Goal: Transaction & Acquisition: Purchase product/service

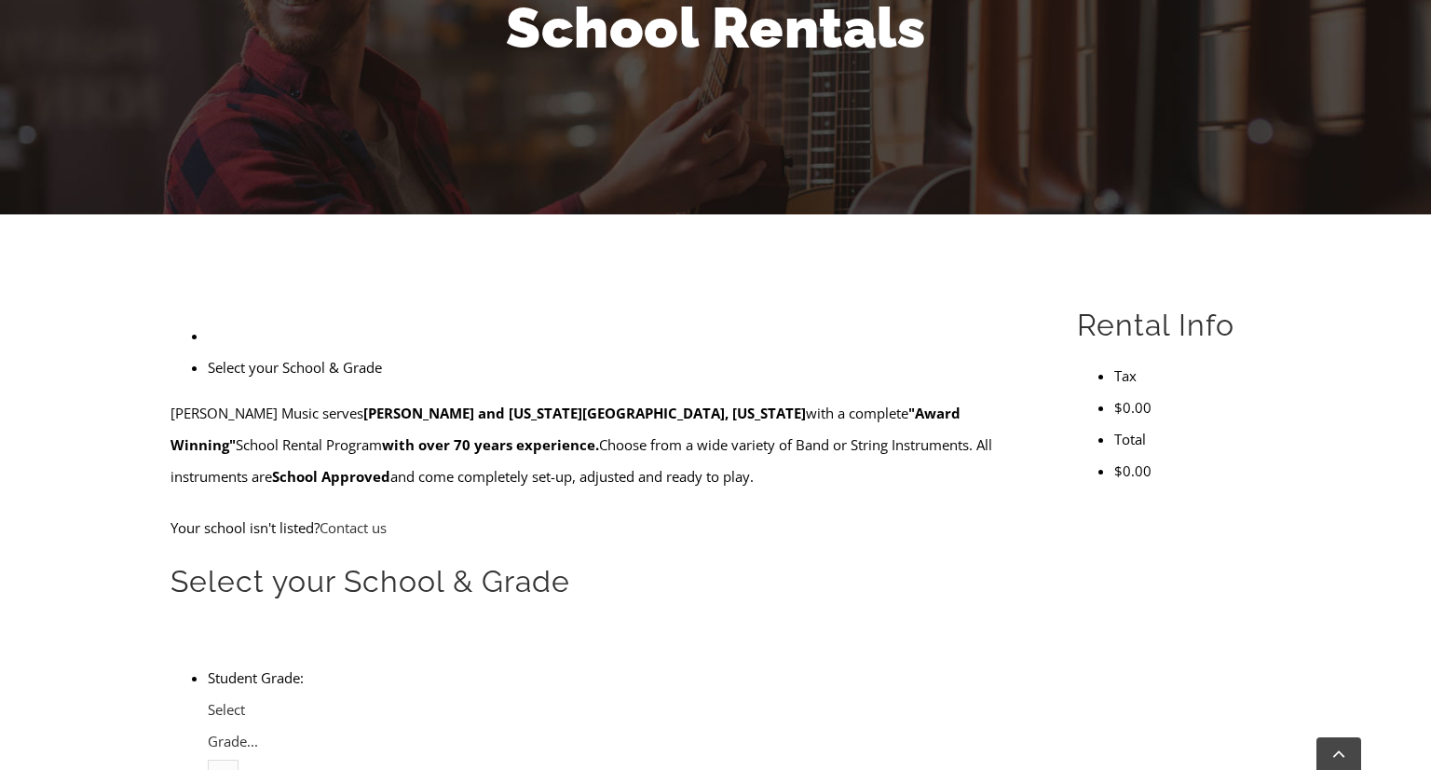
scroll to position [299, 0]
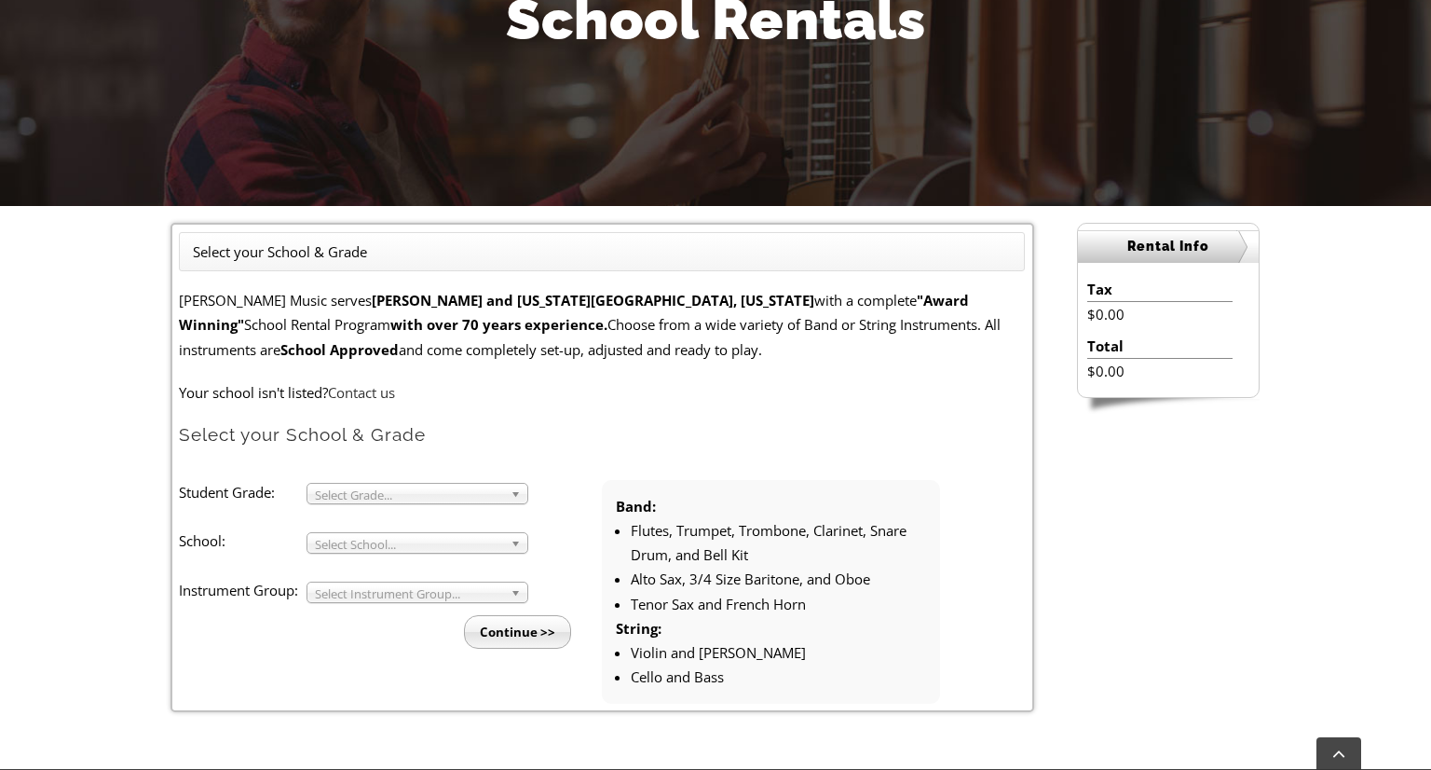
click at [451, 498] on span "Select Grade..." at bounding box center [409, 495] width 188 height 22
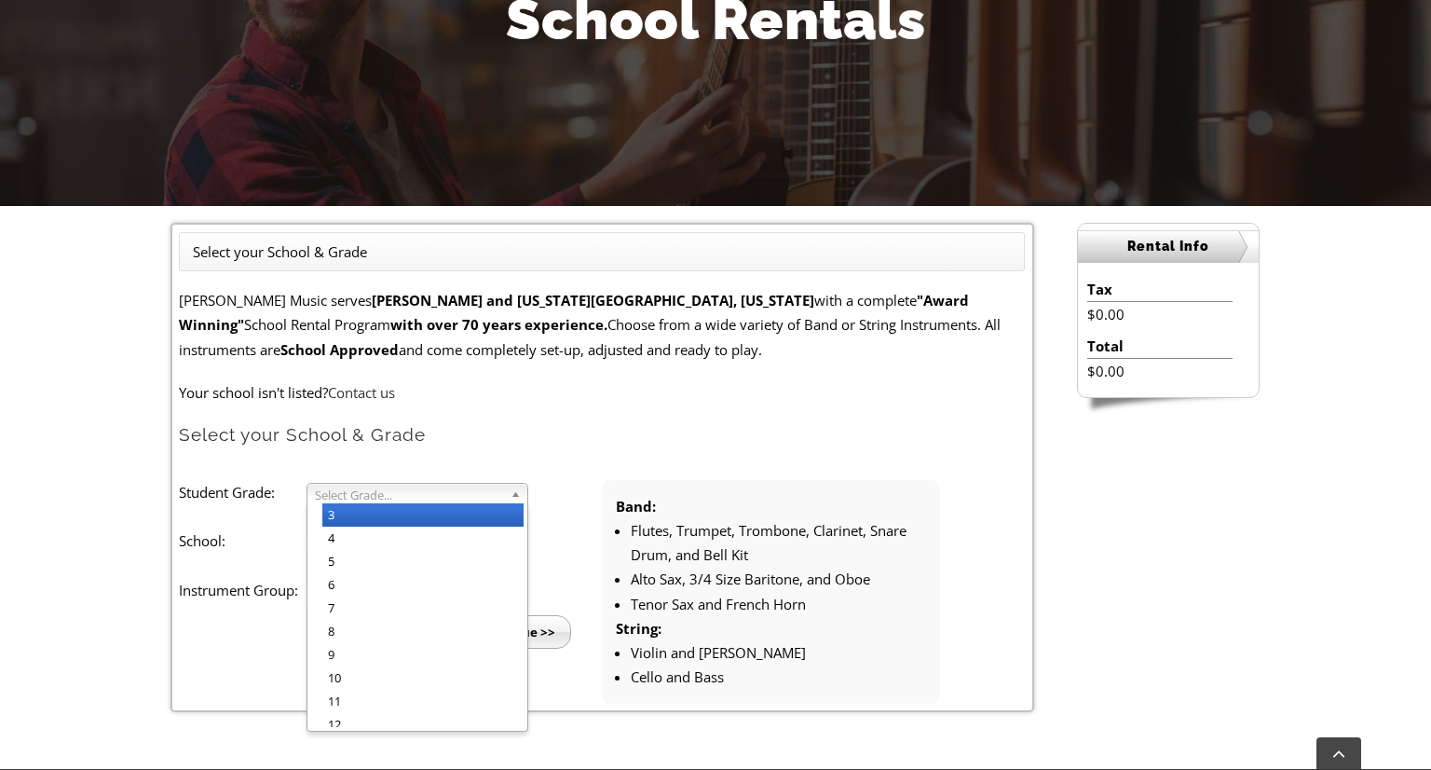
click at [445, 503] on li "3" at bounding box center [422, 514] width 201 height 23
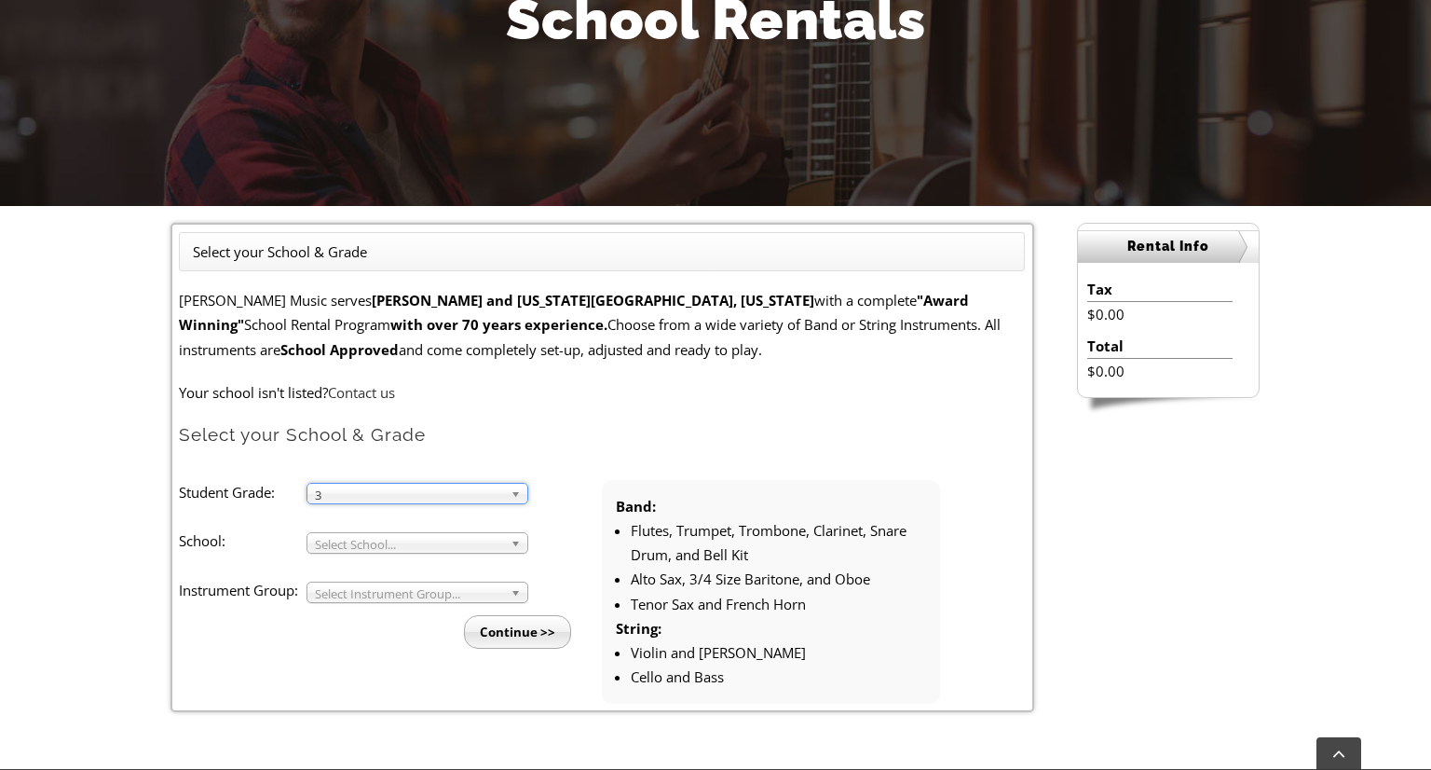
click at [428, 539] on span "Select School..." at bounding box center [409, 544] width 188 height 22
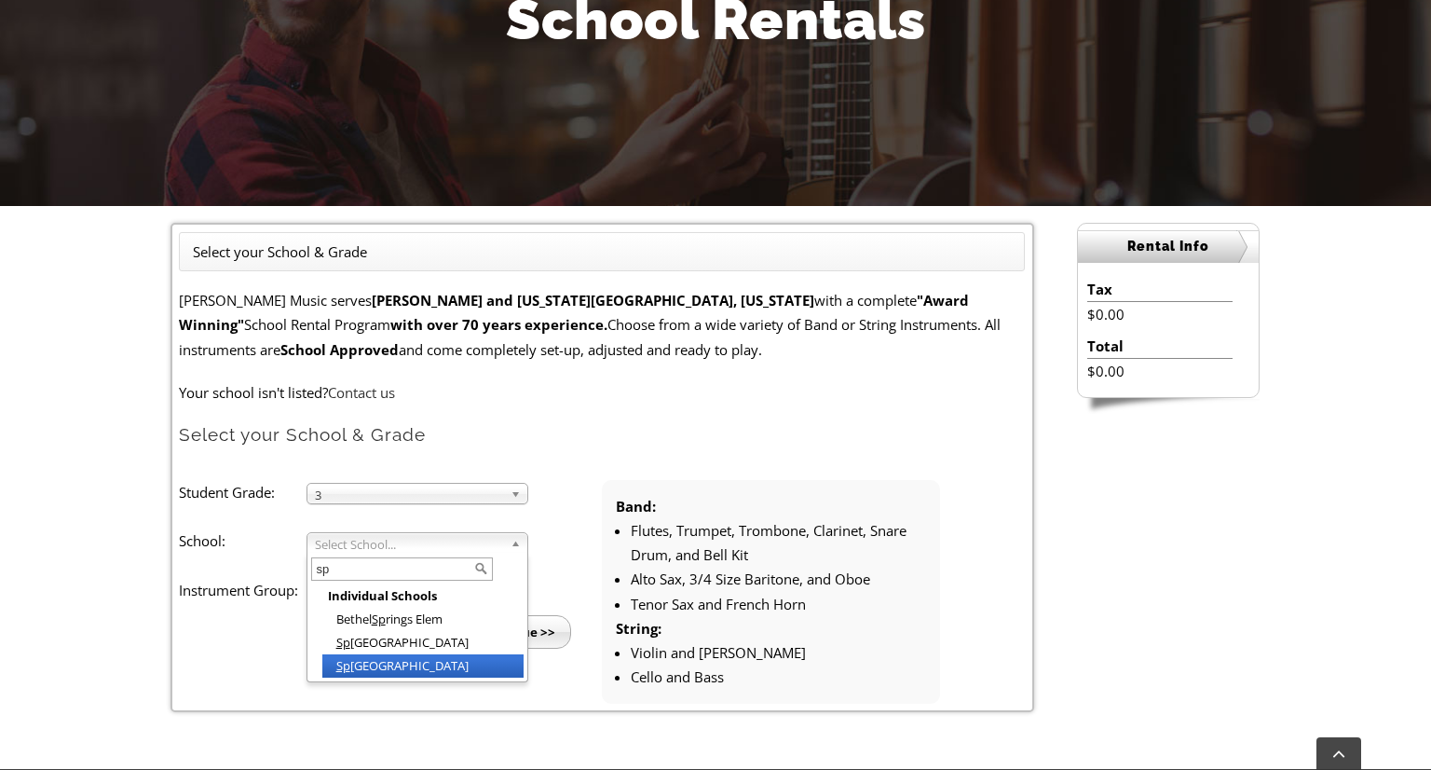
type input "sp"
click at [411, 662] on li "Sp rington Manor" at bounding box center [422, 665] width 201 height 23
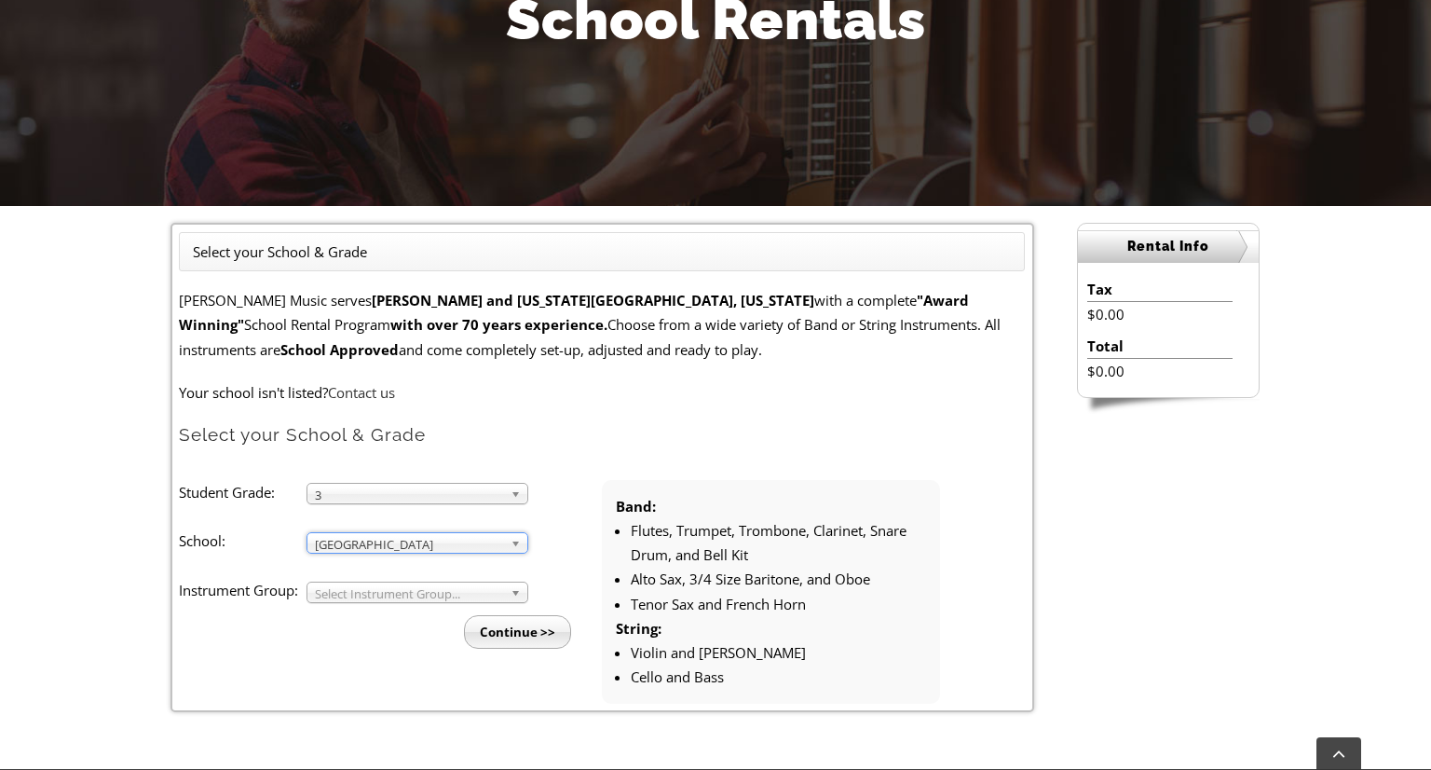
click at [377, 595] on span "Select Instrument Group..." at bounding box center [409, 593] width 188 height 22
click at [366, 638] on li "Strings" at bounding box center [422, 636] width 201 height 23
click at [512, 632] on input "Continue >>" at bounding box center [517, 632] width 107 height 34
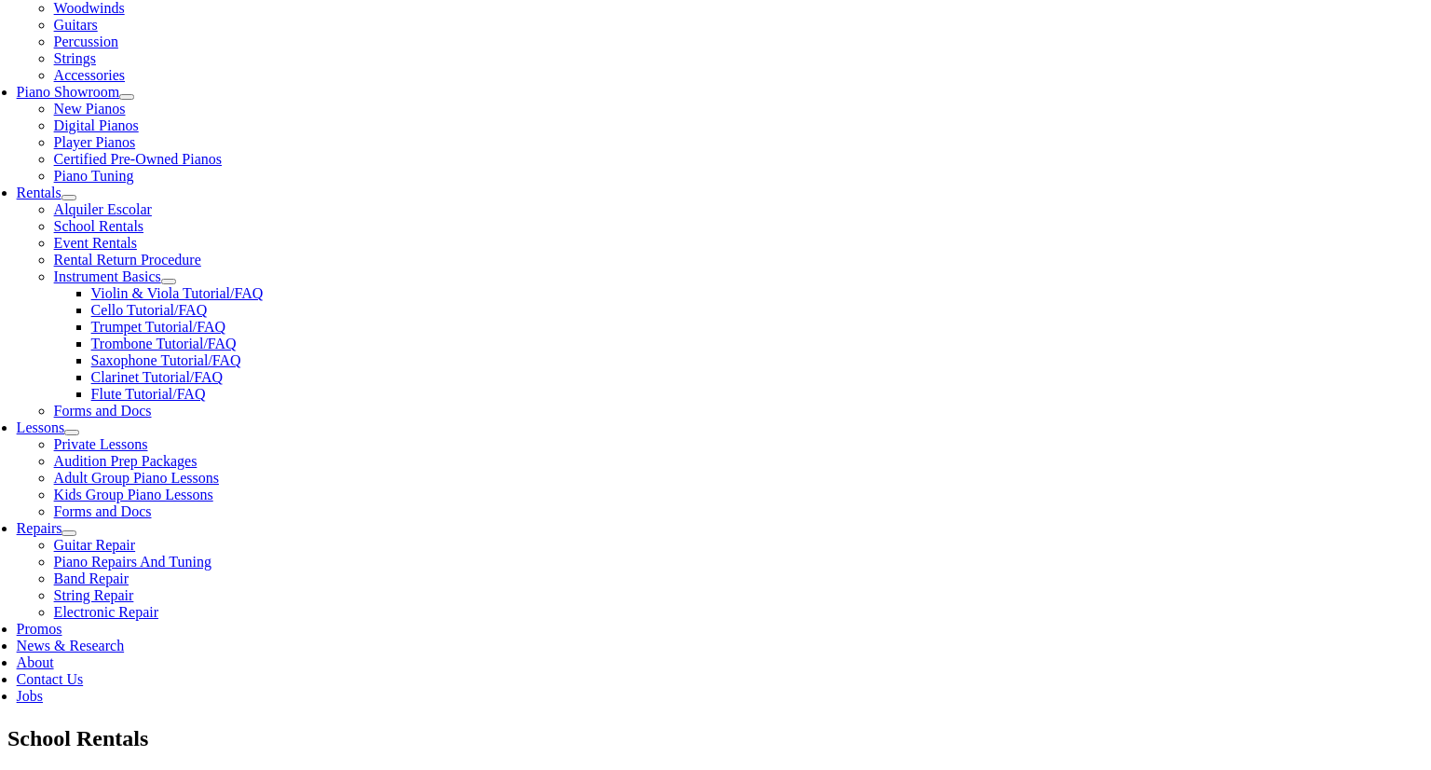
scroll to position [493, 0]
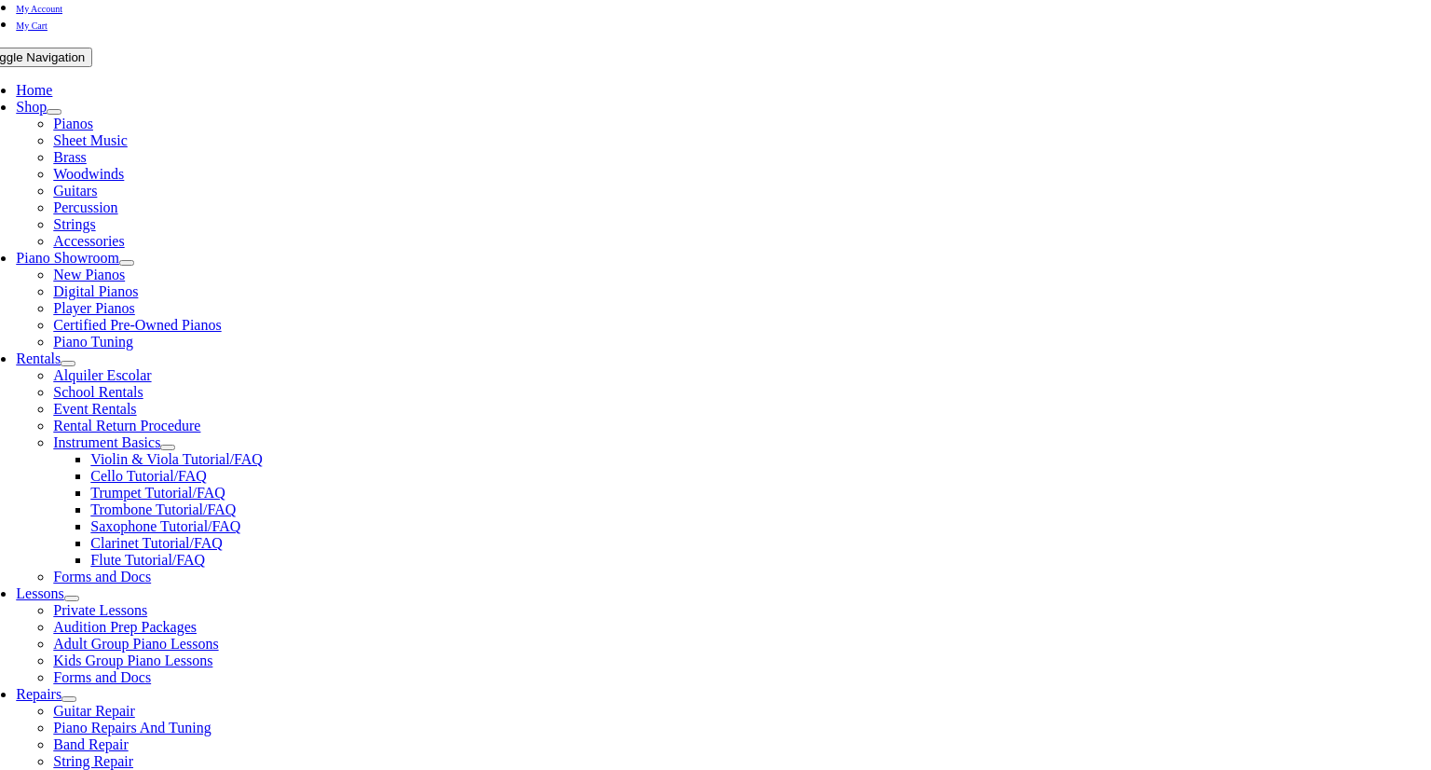
scroll to position [332, 0]
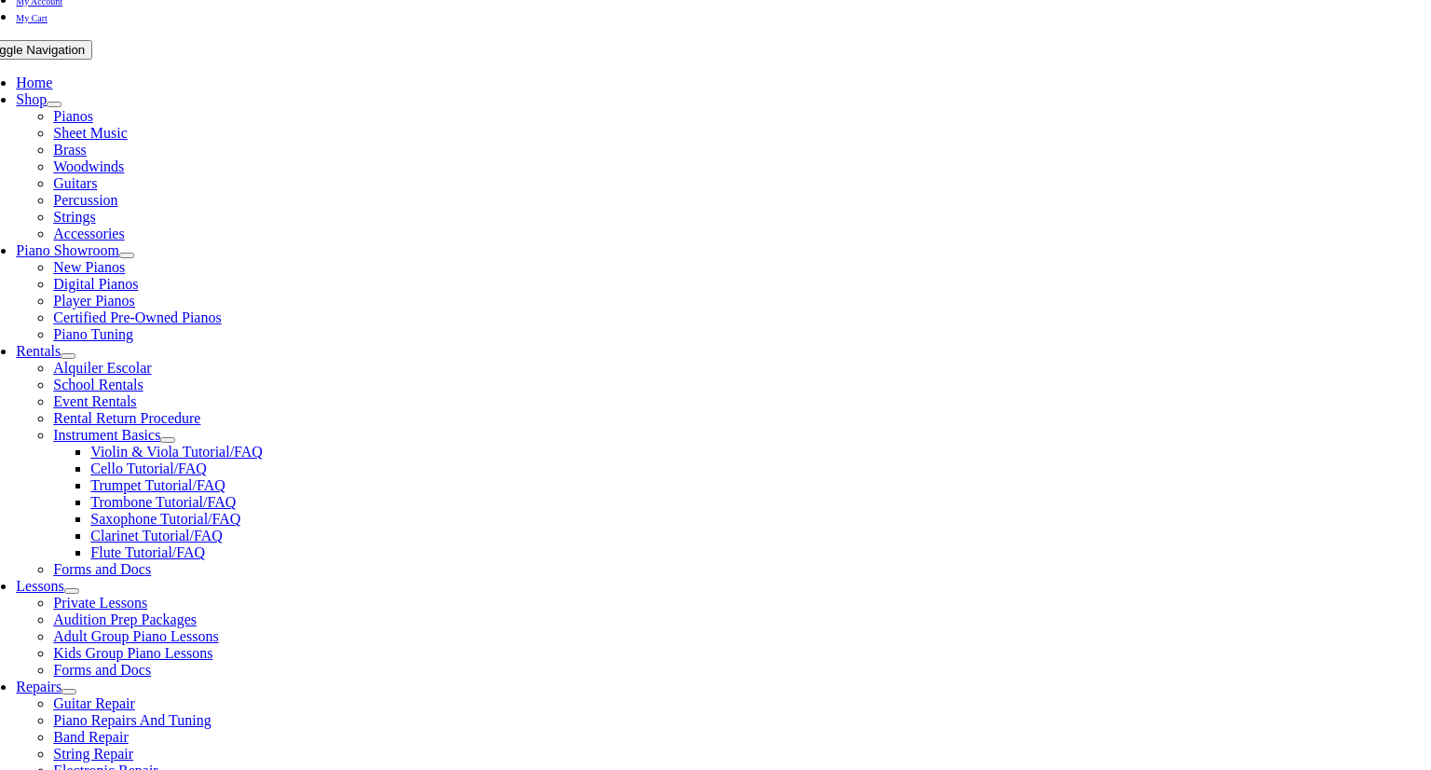
checkbox input"] "true"
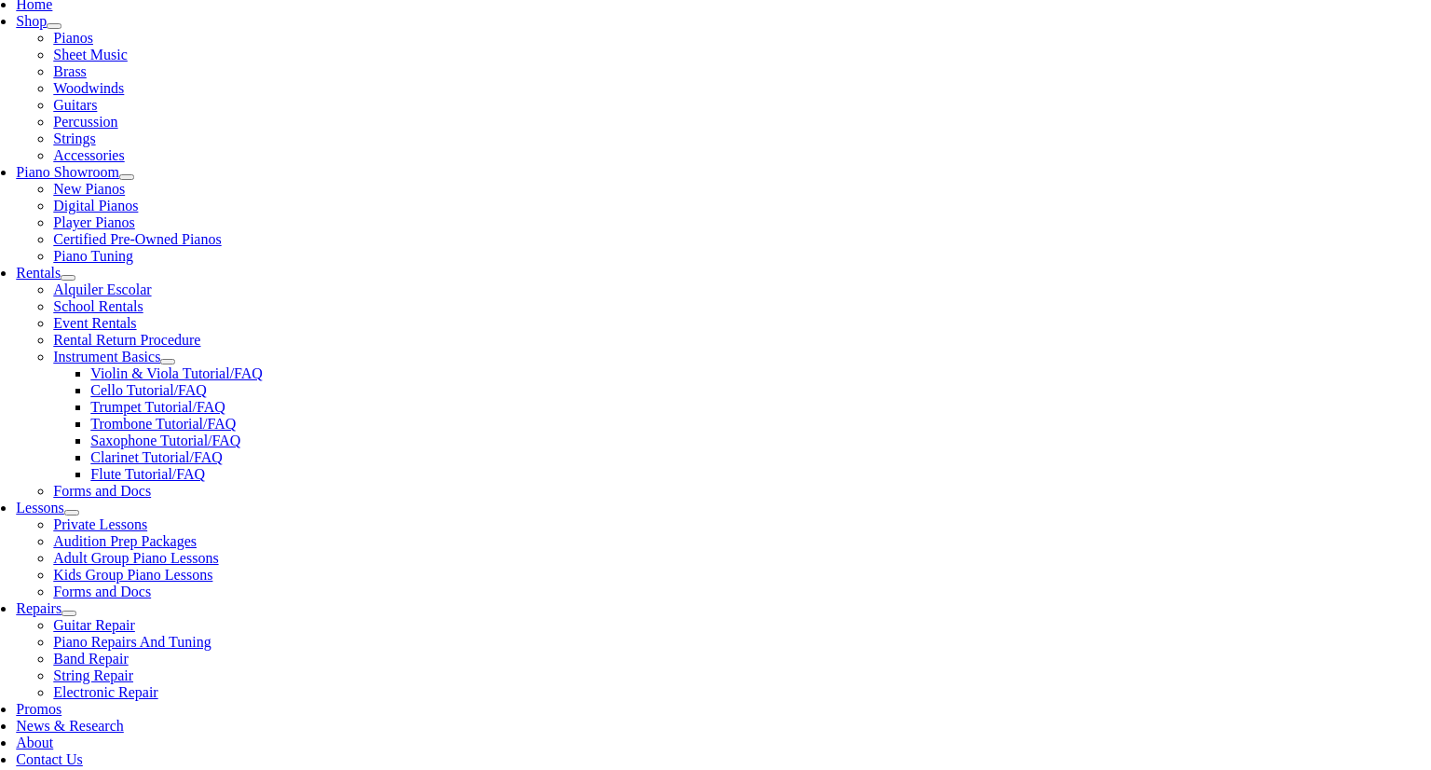
scroll to position [406, 0]
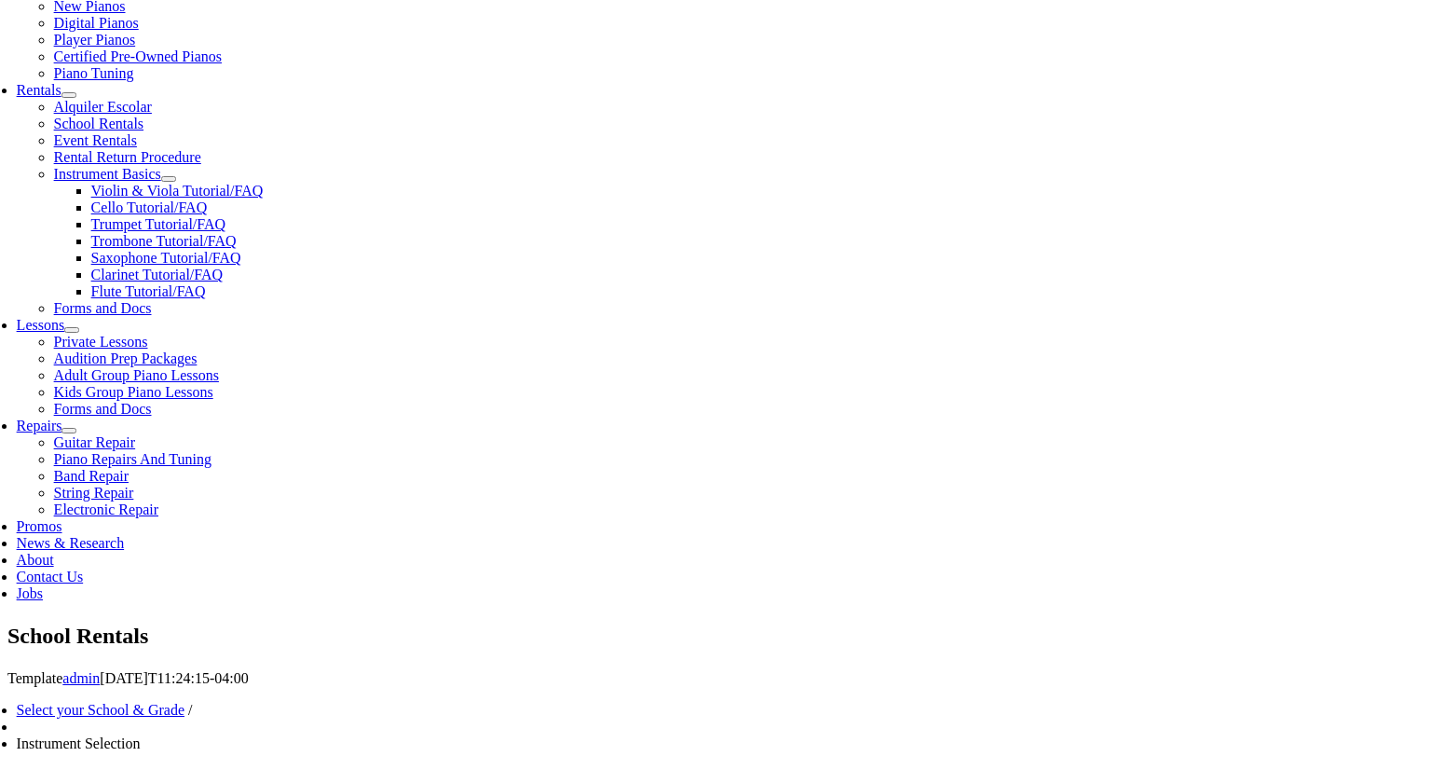
scroll to position [598, 0]
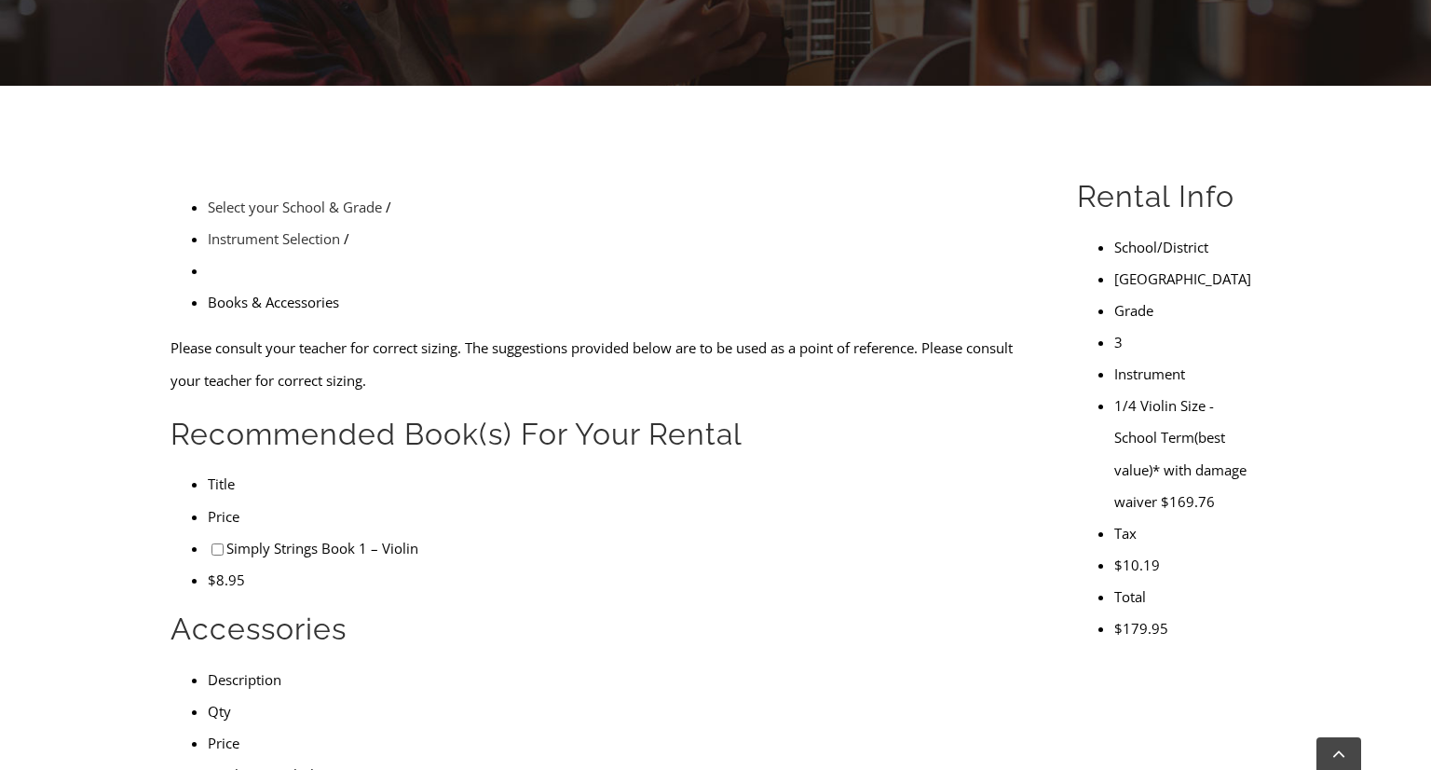
scroll to position [420, 0]
click at [211, 769] on input"] "checkbox" at bounding box center [217, 775] width 12 height 12
checkbox input"] "true"
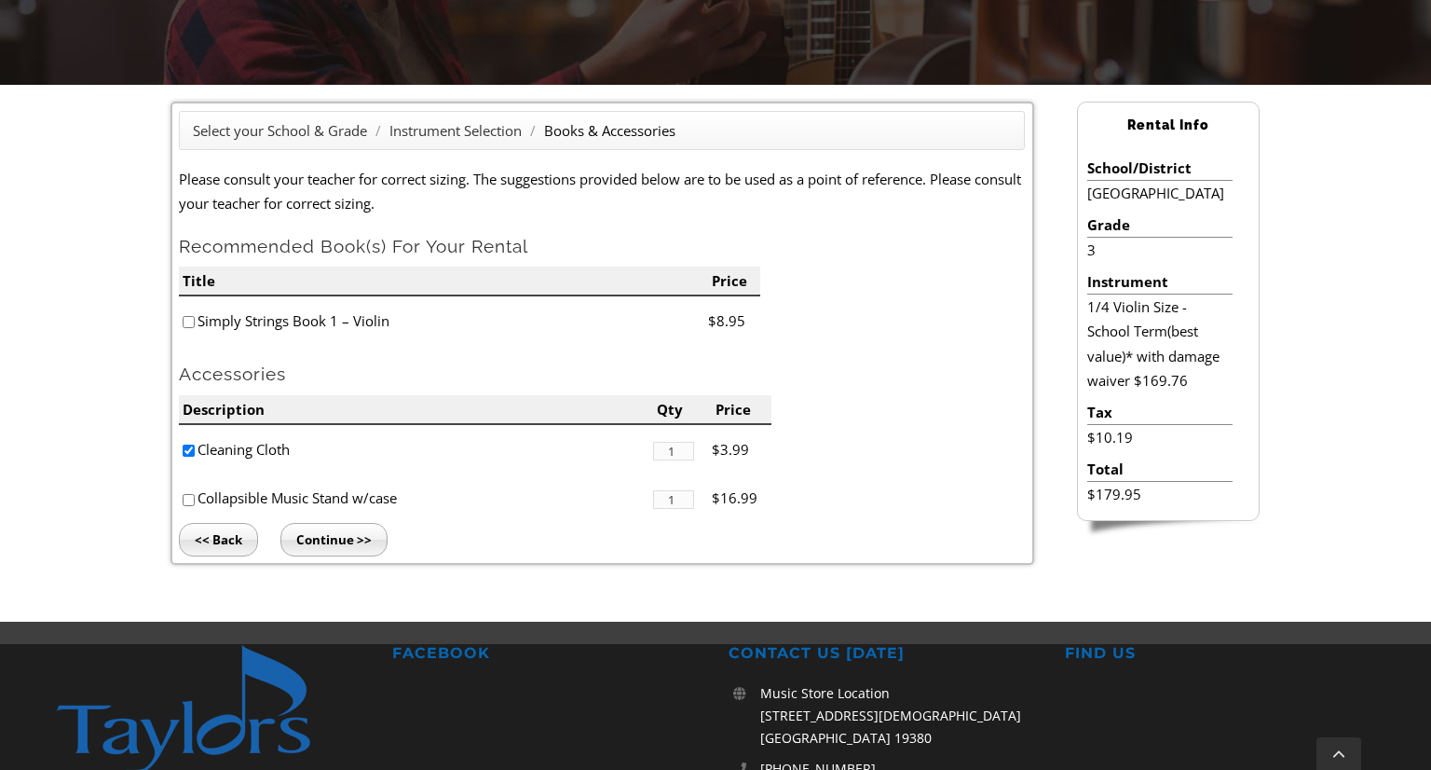
click at [189, 497] on input"] "checkbox" at bounding box center [189, 500] width 12 height 12
checkbox input"] "true"
click at [336, 545] on input "Continue >>" at bounding box center [333, 540] width 107 height 34
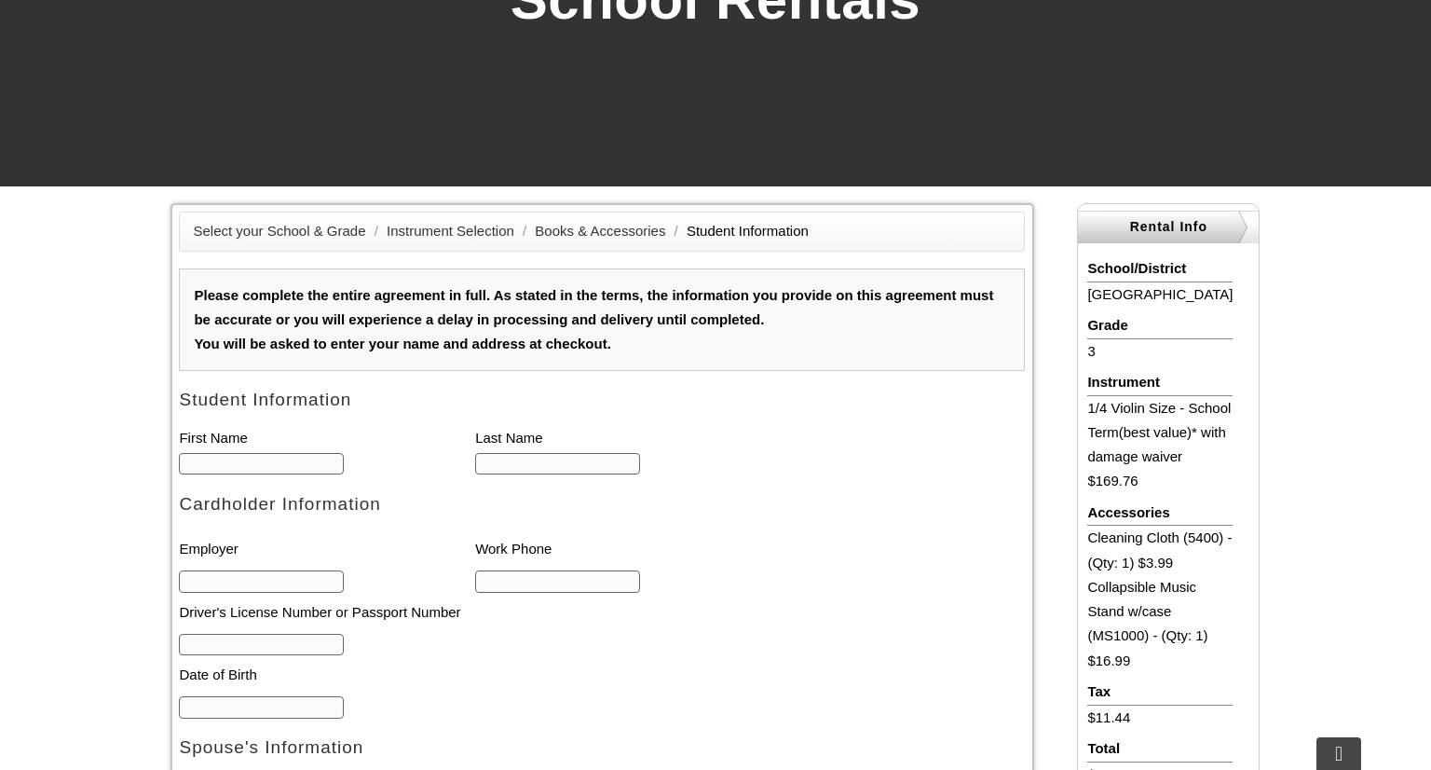
scroll to position [316, 0]
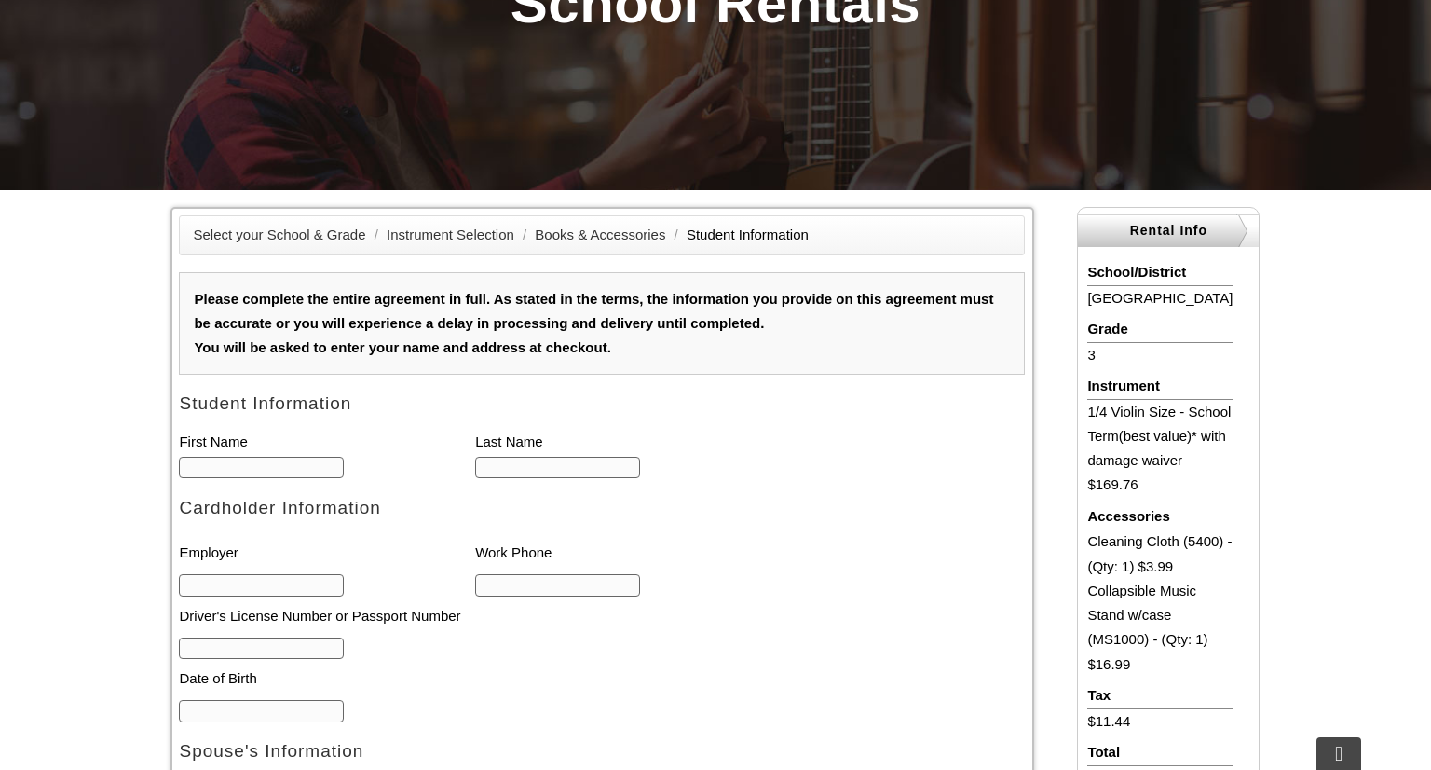
type input "1"
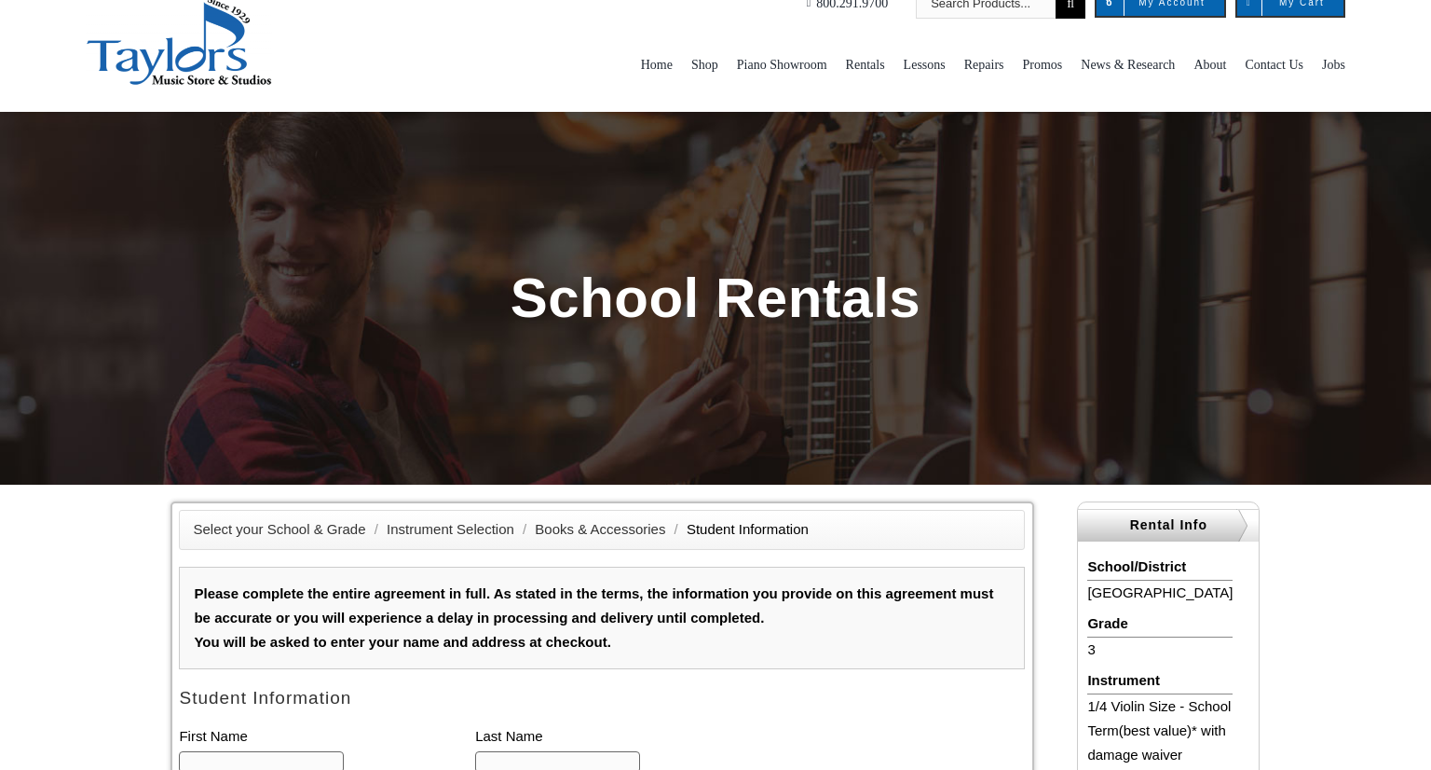
scroll to position [0, 0]
